Goal: Information Seeking & Learning: Learn about a topic

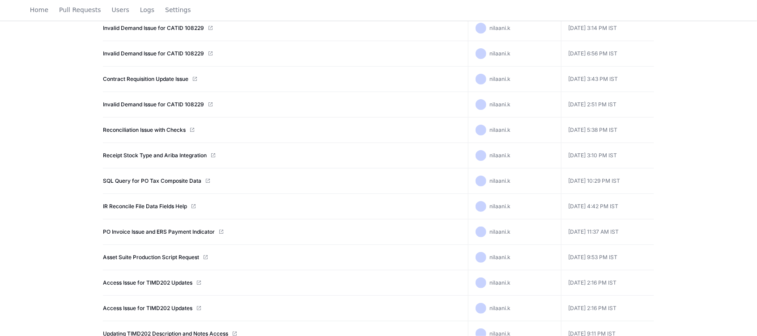
scroll to position [194, 0]
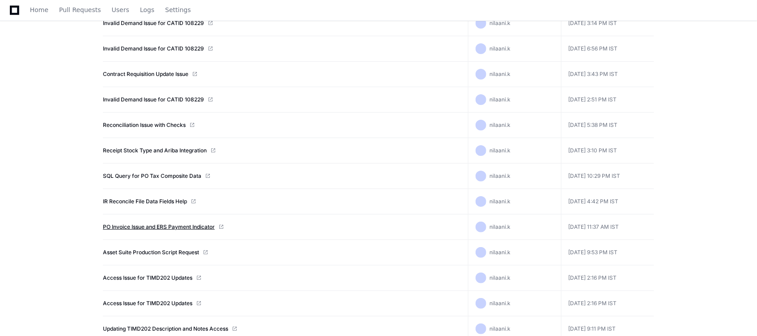
click at [184, 227] on link "PO Invoice Issue and ERS Payment Indicator" at bounding box center [159, 227] width 112 height 7
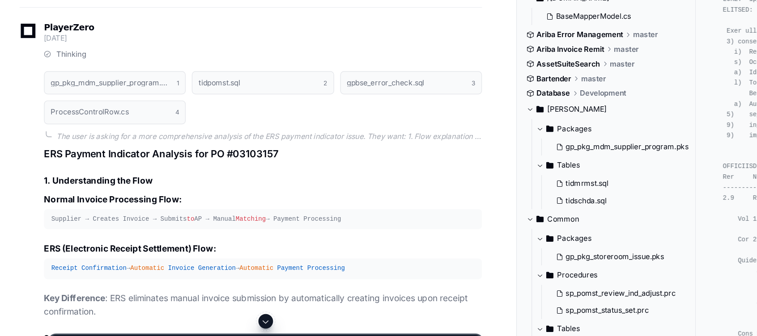
scroll to position [1290, 0]
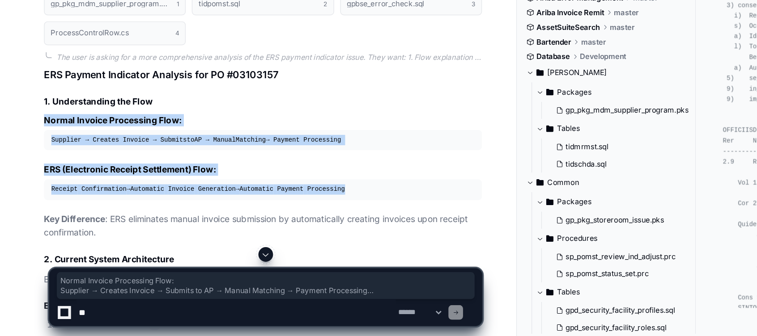
drag, startPoint x: 31, startPoint y: 193, endPoint x: 264, endPoint y: 248, distance: 238.8
copy article "Normal Invoice Processing Flow: Supplier → Creates Invoice → Submits to AP → Ma…"
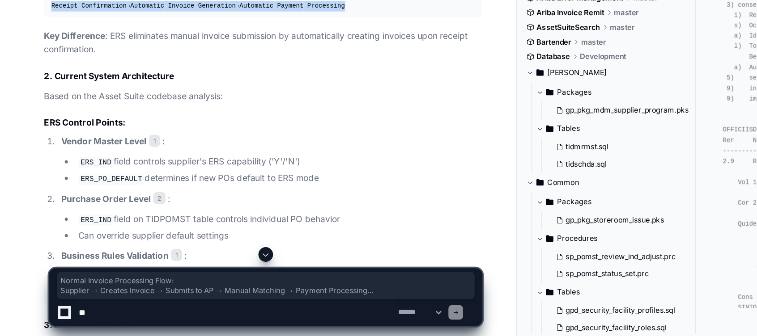
scroll to position [1424, 0]
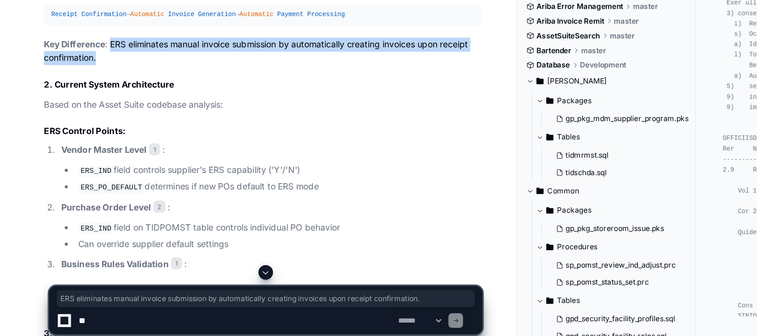
drag, startPoint x: 81, startPoint y: 131, endPoint x: 85, endPoint y: 140, distance: 10.6
click at [85, 132] on p "Key Difference : ERS eliminates manual invoice submission by automatically crea…" at bounding box center [192, 121] width 321 height 21
copy p "ERS eliminates manual invoice submission by automatically creating invoices upo…"
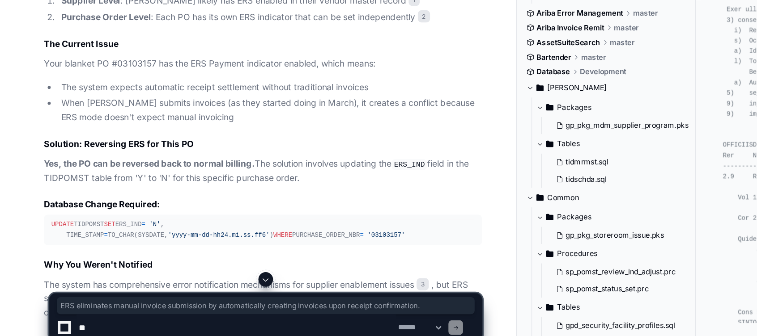
scroll to position [719, 0]
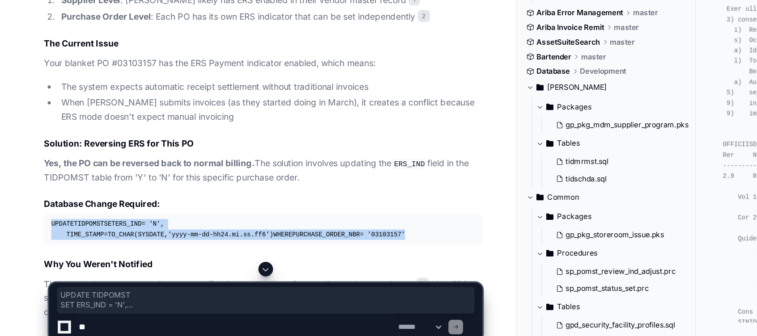
drag, startPoint x: 36, startPoint y: 241, endPoint x: 135, endPoint y: 264, distance: 101.5
click at [135, 258] on pre "UPDATE TIDPOMST SET ERS_IND = 'N' , TIME_STAMP = TO_CHAR(SYSDATE, 'yyyy-mm-dd-h…" at bounding box center [192, 247] width 321 height 22
copy div "UPDATE TIDPOMST SET ERS_IND = 'N' , TIME_STAMP = TO_CHAR(SYSDATE, 'yyyy-mm-dd-h…"
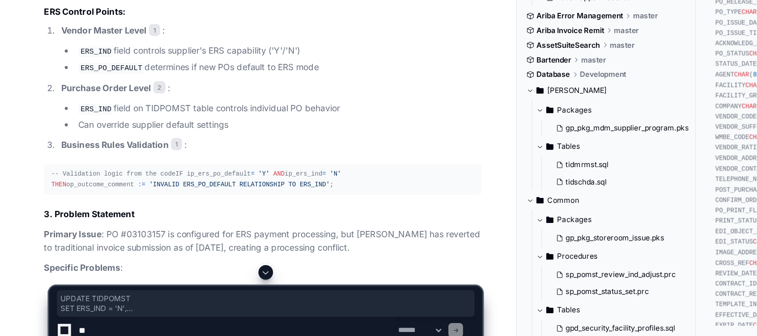
scroll to position [1518, 0]
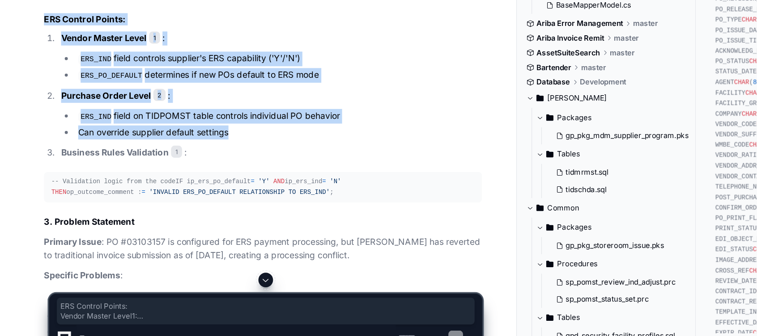
drag, startPoint x: 30, startPoint y: 98, endPoint x: 191, endPoint y: 181, distance: 181.4
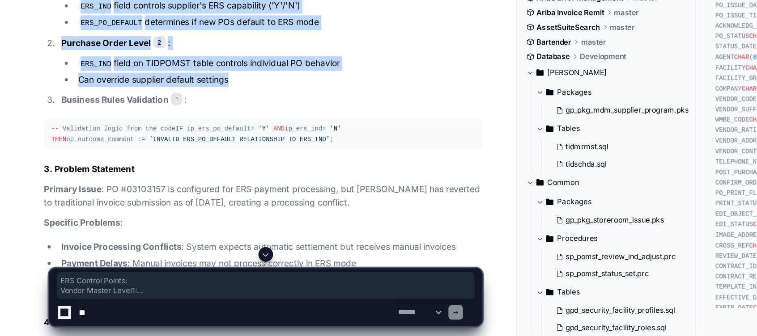
scroll to position [1539, 0]
copy article "ERS Control Points: Vendor Master Level 1 : ERS_IND field controls supplier's E…"
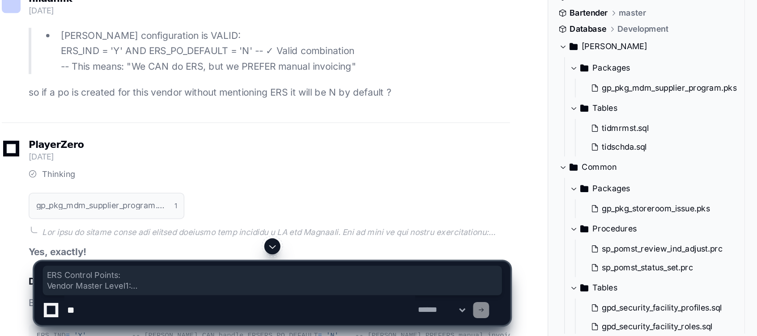
scroll to position [4416, 0]
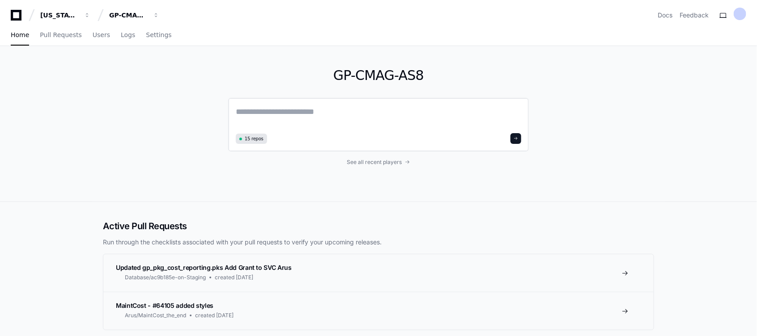
click at [284, 122] on textarea at bounding box center [378, 118] width 285 height 25
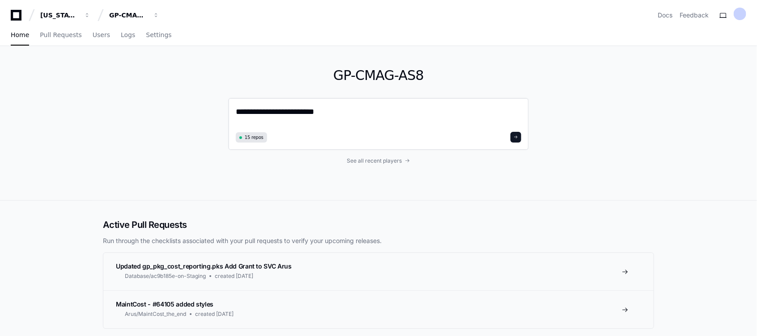
type textarea "**********"
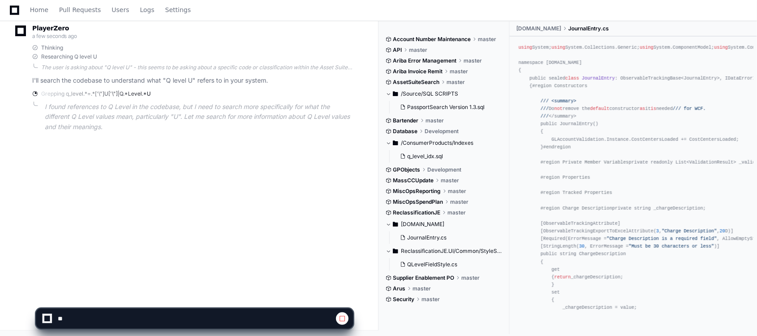
scroll to position [145, 0]
click at [304, 219] on div "nilaani.k a few seconds ago What does Q level U means? PlayerZero a few seconds…" at bounding box center [189, 118] width 356 height 336
